Goal: Information Seeking & Learning: Find specific fact

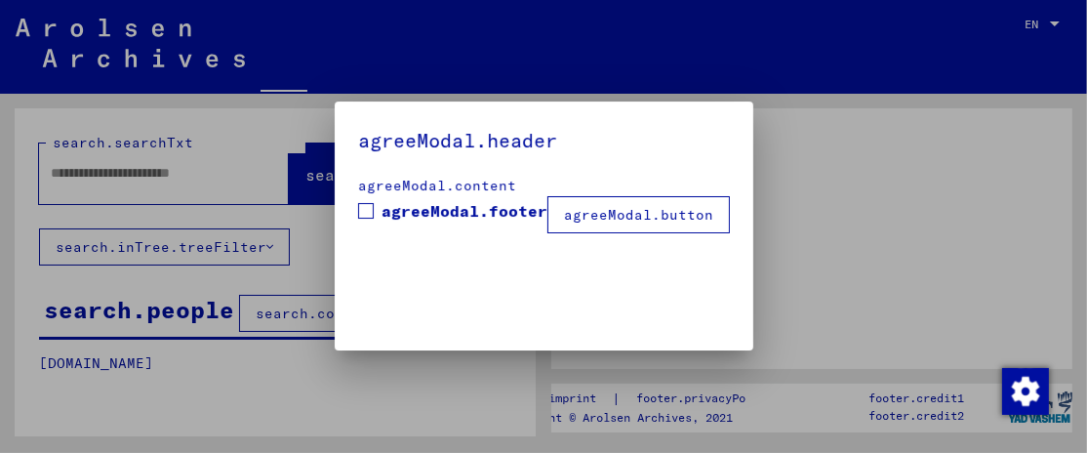
type input "**********"
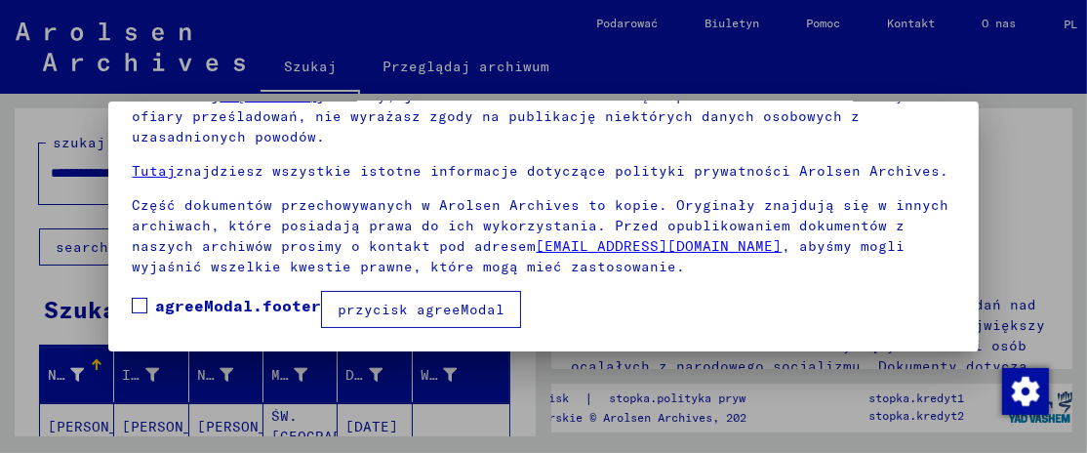
scroll to position [192, 0]
click at [143, 304] on span at bounding box center [140, 306] width 16 height 16
click at [413, 311] on font "przycisk agreeModal" at bounding box center [421, 309] width 167 height 18
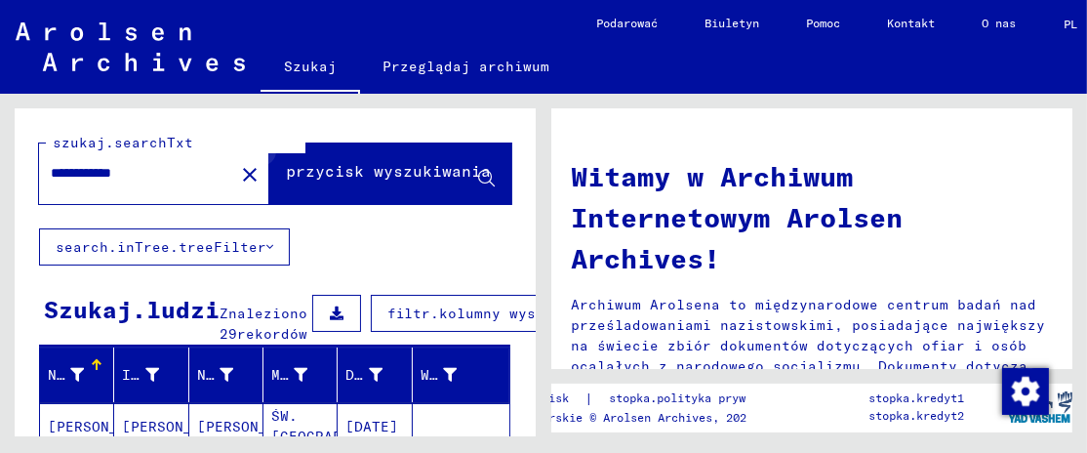
click at [478, 175] on icon at bounding box center [486, 179] width 17 height 17
click at [478, 176] on icon at bounding box center [486, 179] width 17 height 17
click at [377, 170] on font "przycisk wyszukiwania" at bounding box center [388, 171] width 205 height 20
click at [269, 143] on button "przycisk wyszukiwania" at bounding box center [390, 173] width 242 height 60
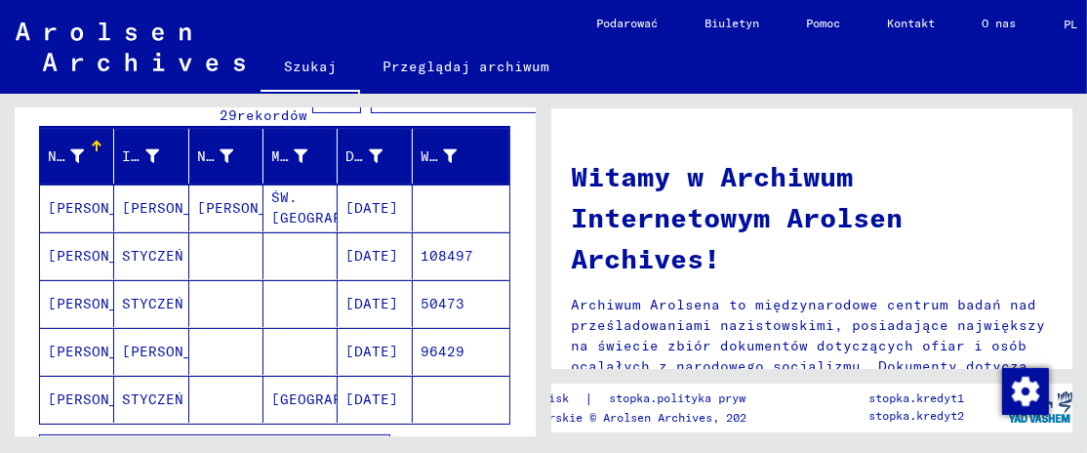
scroll to position [224, 0]
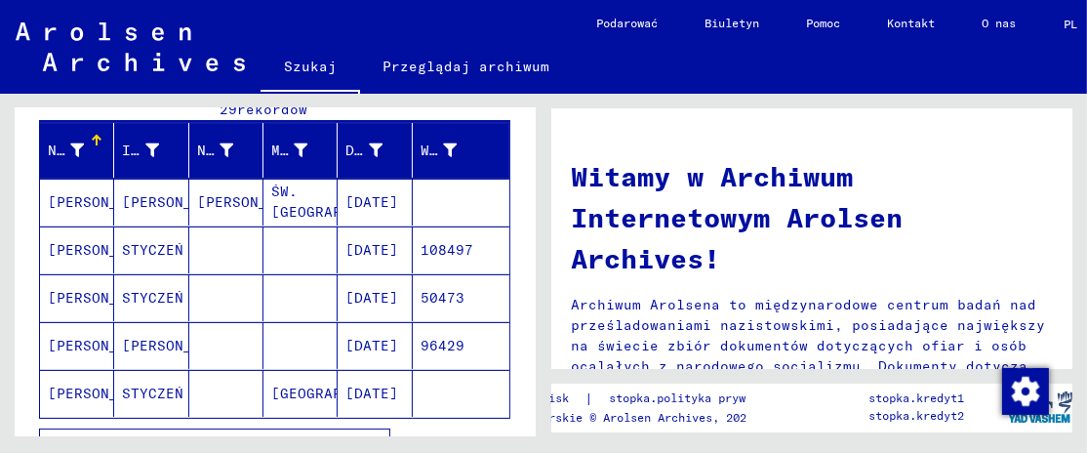
click at [88, 260] on font "[PERSON_NAME]" at bounding box center [105, 250] width 114 height 20
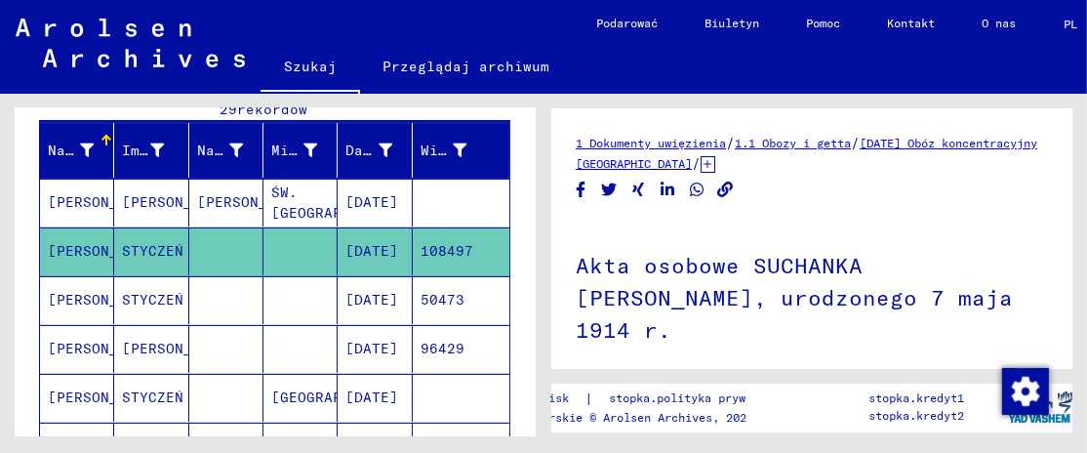
click at [88, 261] on font "[PERSON_NAME]" at bounding box center [105, 251] width 114 height 20
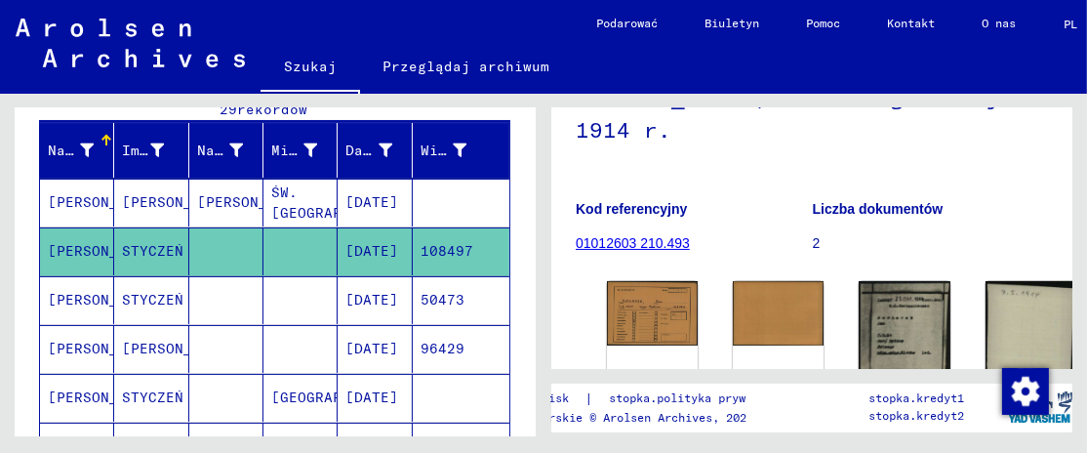
scroll to position [193, 0]
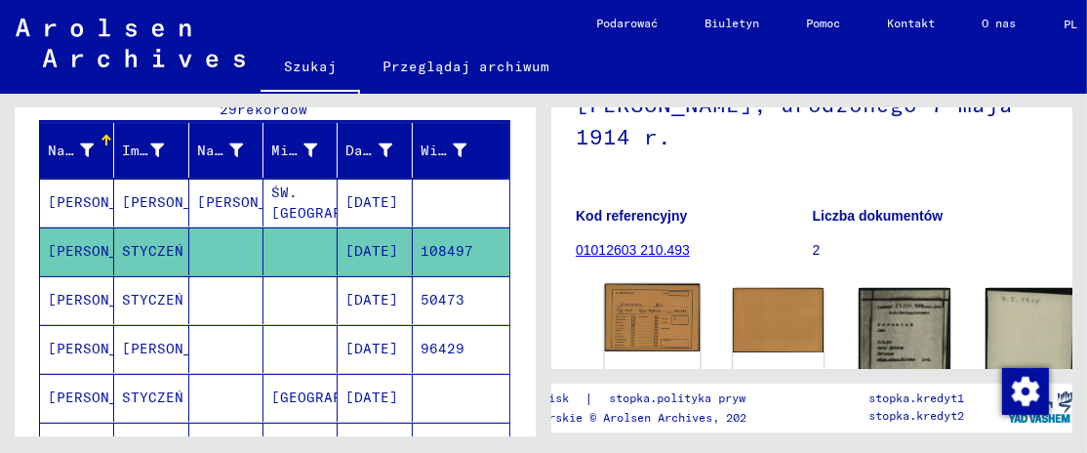
click at [640, 292] on img at bounding box center [653, 318] width 96 height 68
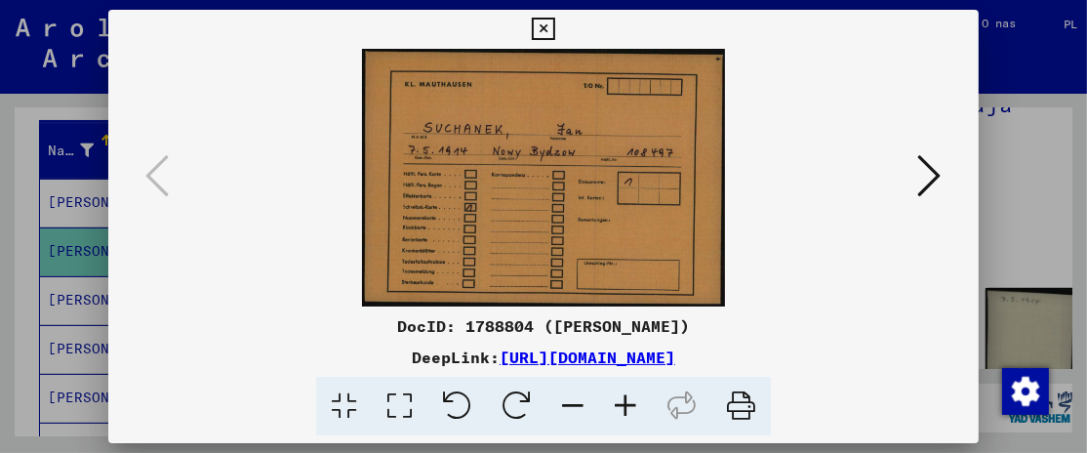
click at [934, 175] on icon at bounding box center [929, 175] width 23 height 47
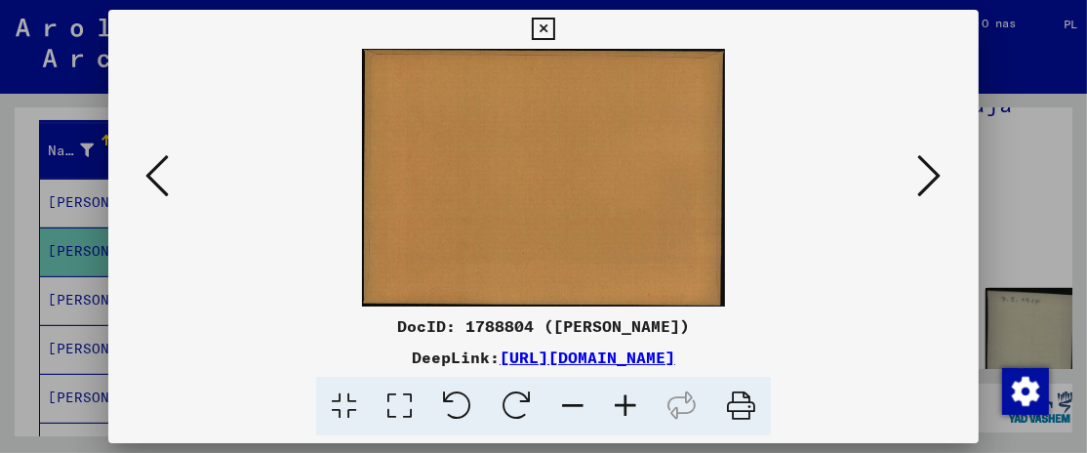
click at [934, 175] on icon at bounding box center [929, 175] width 23 height 47
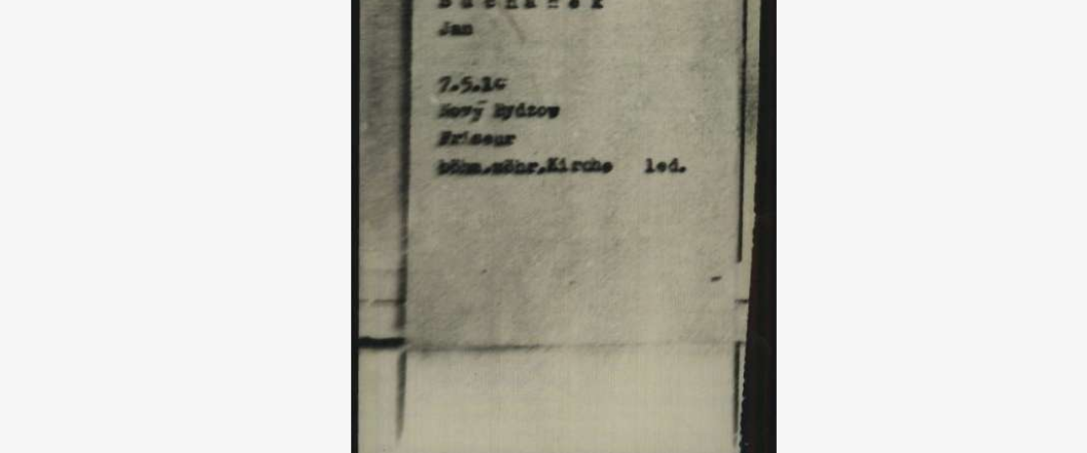
drag, startPoint x: 507, startPoint y: 178, endPoint x: 522, endPoint y: 237, distance: 61.3
click at [522, 237] on img at bounding box center [543, 178] width 737 height 258
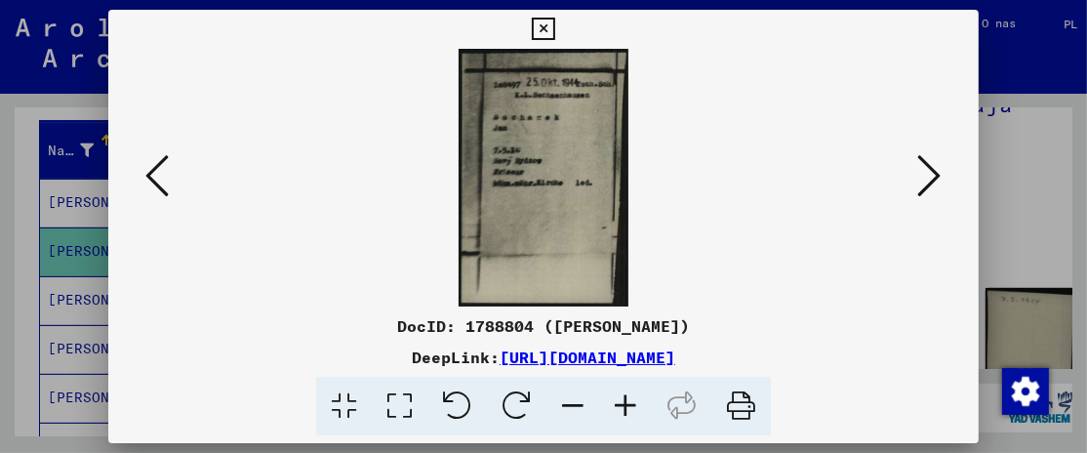
click at [933, 171] on icon at bounding box center [929, 175] width 23 height 47
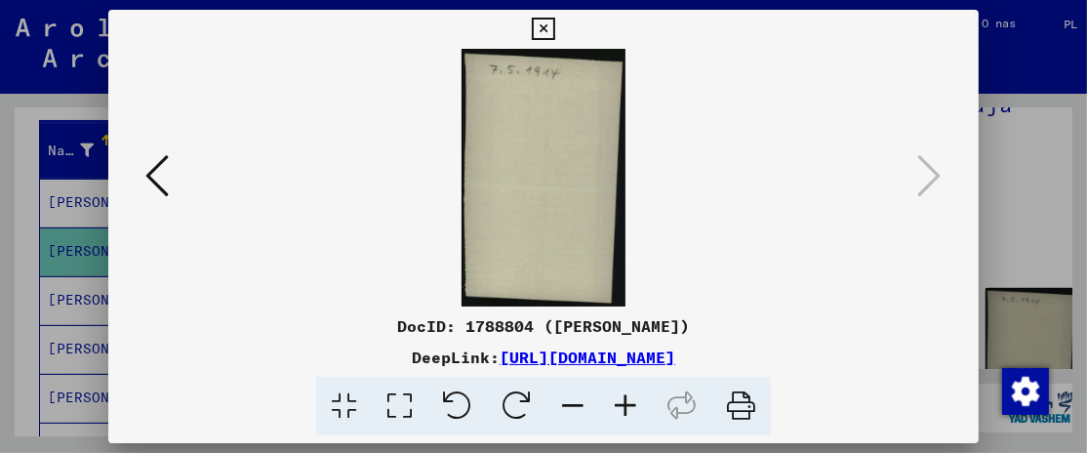
click at [150, 175] on icon at bounding box center [156, 175] width 23 height 47
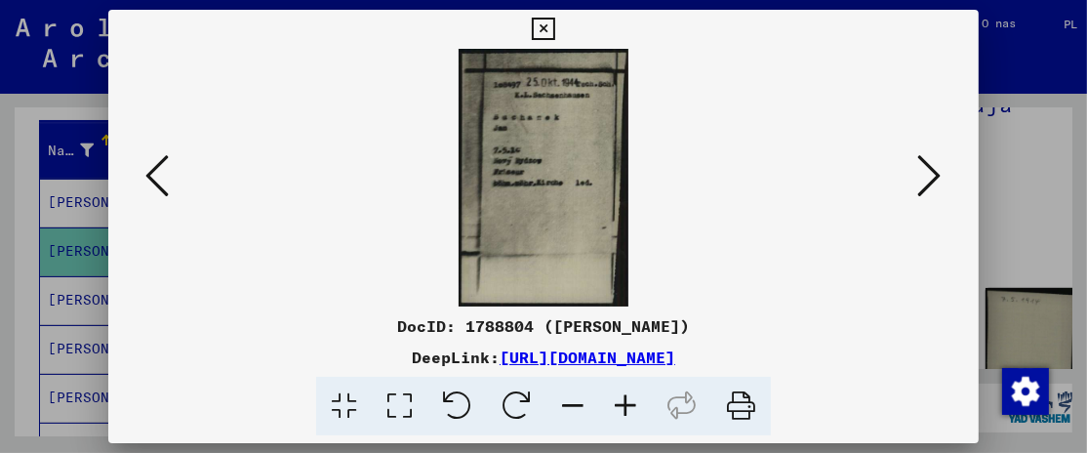
click at [585, 355] on font "[URL][DOMAIN_NAME]" at bounding box center [588, 357] width 176 height 20
